Goal: Navigation & Orientation: Understand site structure

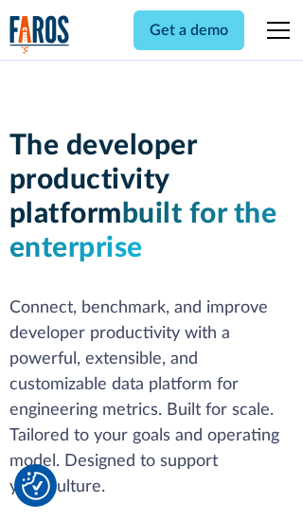
scroll to position [286, 0]
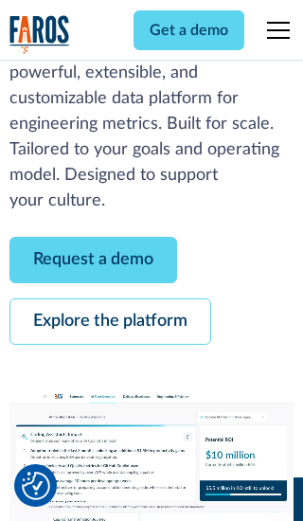
click at [93, 260] on link "Request a demo" at bounding box center [93, 260] width 168 height 46
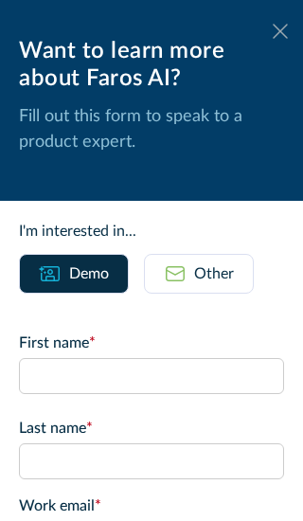
click at [280, 31] on icon at bounding box center [280, 31] width 15 height 14
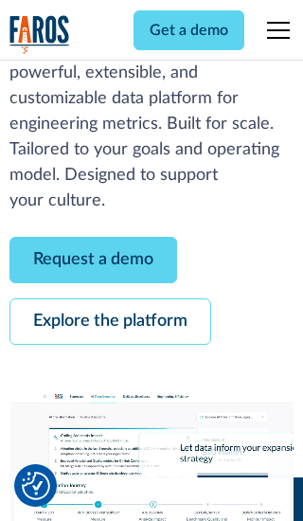
scroll to position [348, 0]
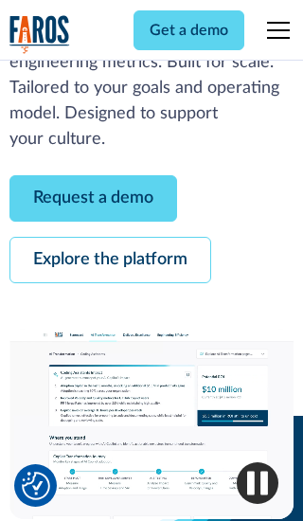
click at [110, 260] on link "Explore the platform" at bounding box center [110, 260] width 202 height 46
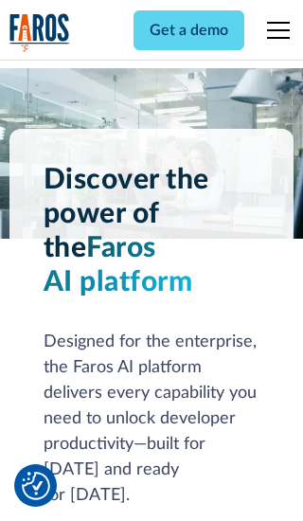
scroll to position [14237, 0]
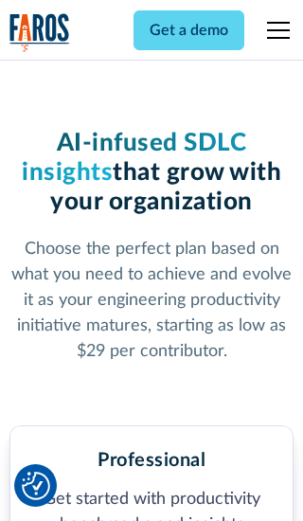
scroll to position [2943, 0]
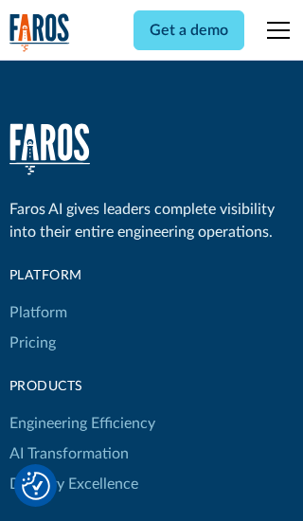
click at [37, 297] on link "Platform" at bounding box center [38, 312] width 58 height 30
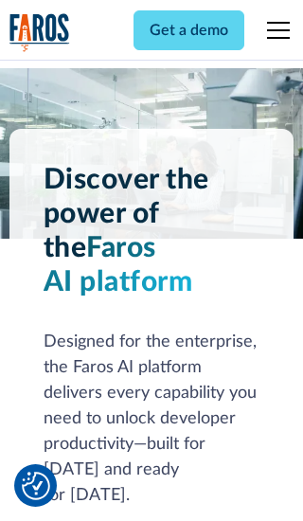
scroll to position [14845, 0]
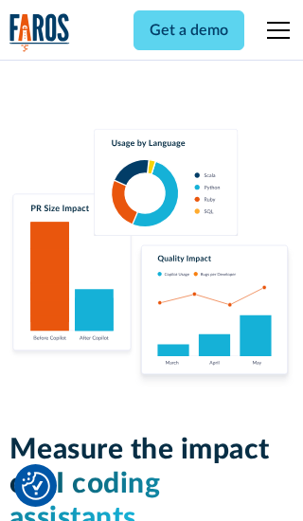
scroll to position [11718, 0]
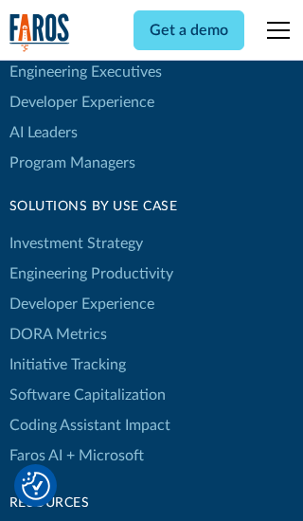
click at [57, 319] on link "DORA Metrics" at bounding box center [58, 334] width 98 height 30
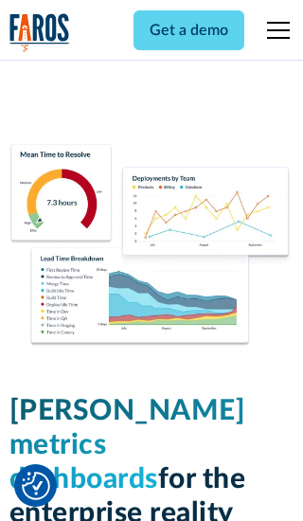
scroll to position [8302, 0]
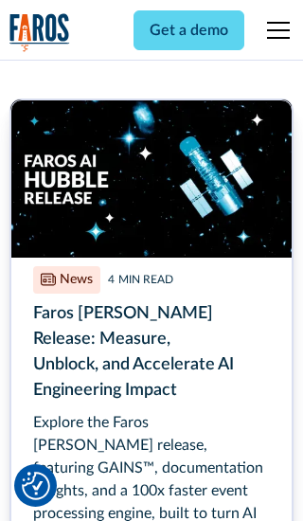
scroll to position [8591, 0]
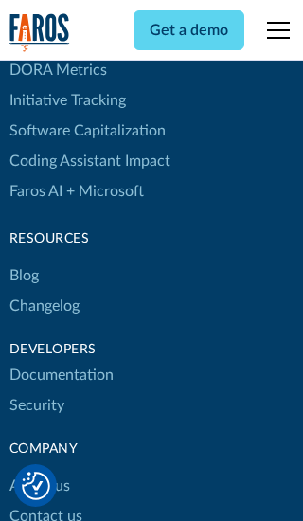
click at [44, 291] on link "Changelog" at bounding box center [44, 306] width 70 height 30
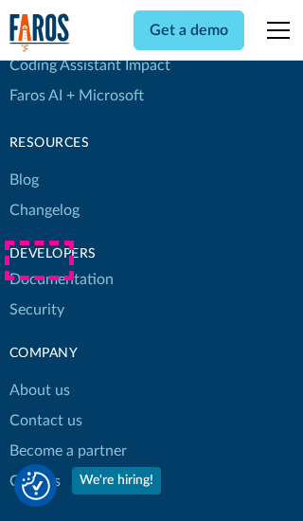
scroll to position [22889, 0]
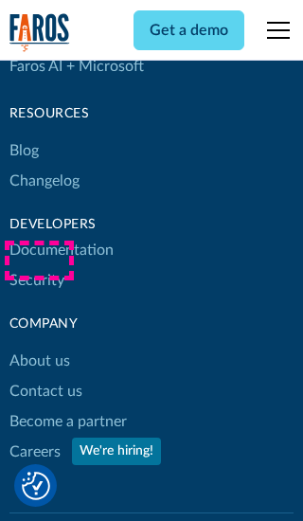
click at [39, 346] on link "About us" at bounding box center [39, 361] width 61 height 30
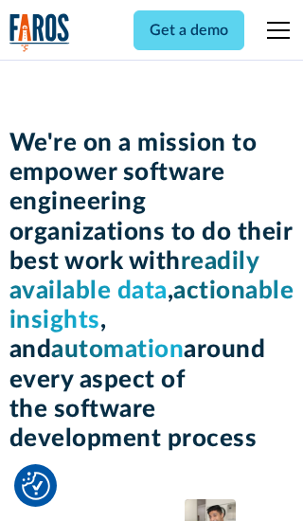
scroll to position [6540, 0]
